Goal: Task Accomplishment & Management: Manage account settings

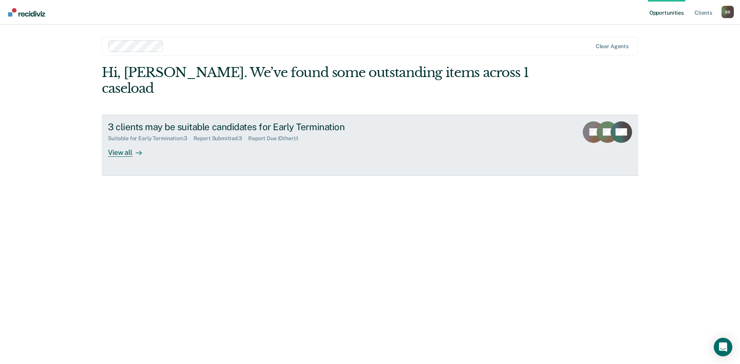
click at [121, 142] on div "View all" at bounding box center [129, 149] width 43 height 15
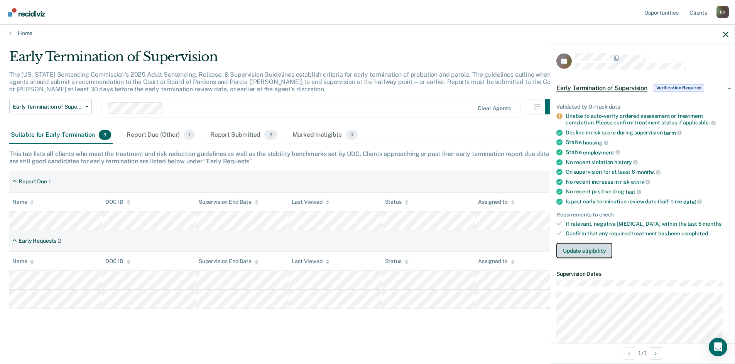
click at [582, 251] on button "Update eligibility" at bounding box center [584, 250] width 56 height 15
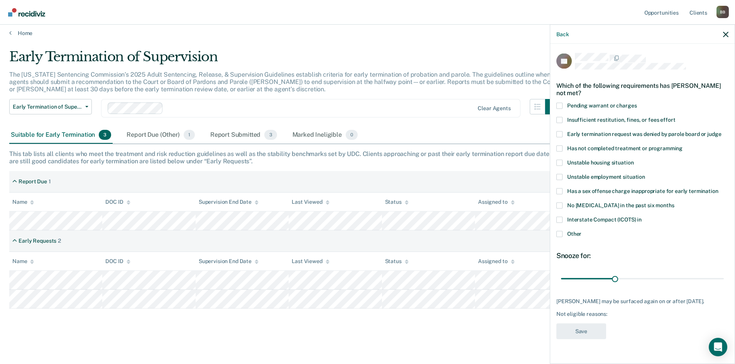
click at [559, 117] on span at bounding box center [559, 120] width 6 height 6
click at [675, 117] on input "Insufficient restitution, fines, or fees effort" at bounding box center [675, 117] width 0 height 0
click at [559, 145] on span at bounding box center [559, 148] width 6 height 6
click at [682, 145] on input "Has not completed treatment or programming" at bounding box center [682, 145] width 0 height 0
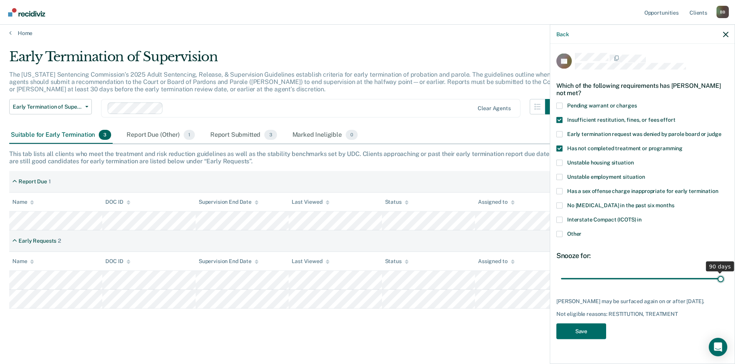
drag, startPoint x: 615, startPoint y: 270, endPoint x: 722, endPoint y: 270, distance: 107.6
type input "90"
click at [722, 272] on input "range" at bounding box center [642, 278] width 163 height 13
click at [578, 324] on button "Save" at bounding box center [581, 332] width 50 height 16
